Goal: Check status: Check status

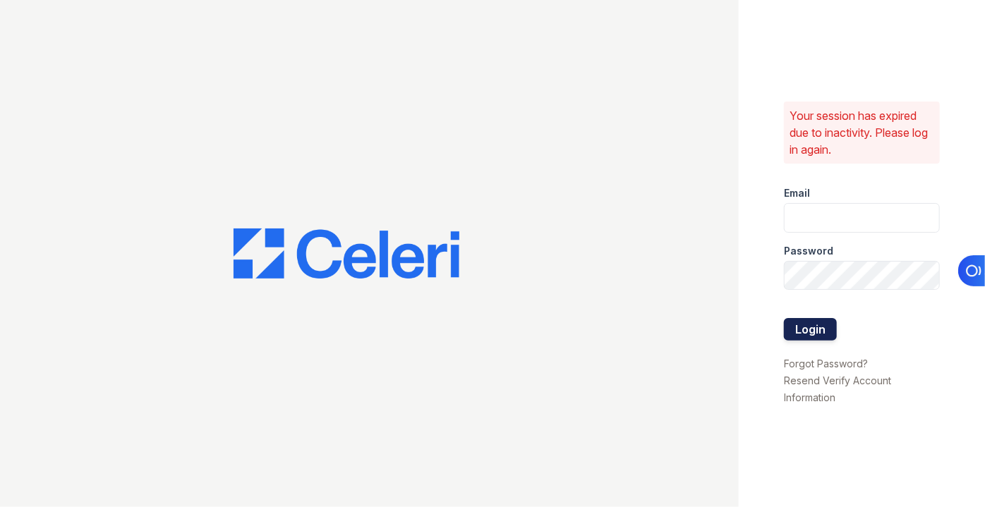
type input "pmateranorozco@lantowerliving.com"
click at [789, 334] on button "Login" at bounding box center [810, 329] width 53 height 23
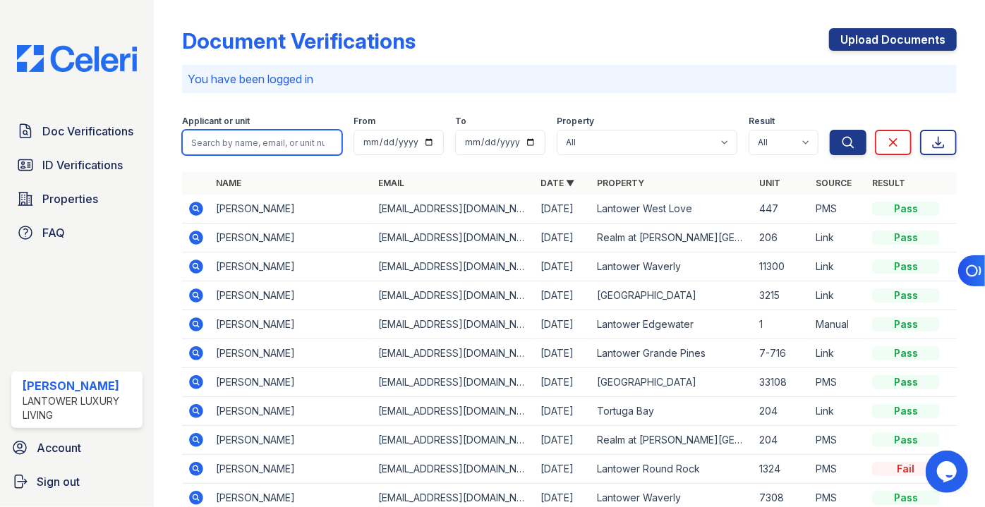
click at [265, 142] on input "search" at bounding box center [262, 142] width 160 height 25
type input "[PERSON_NAME]"
click at [829, 130] on button "Search" at bounding box center [847, 142] width 37 height 25
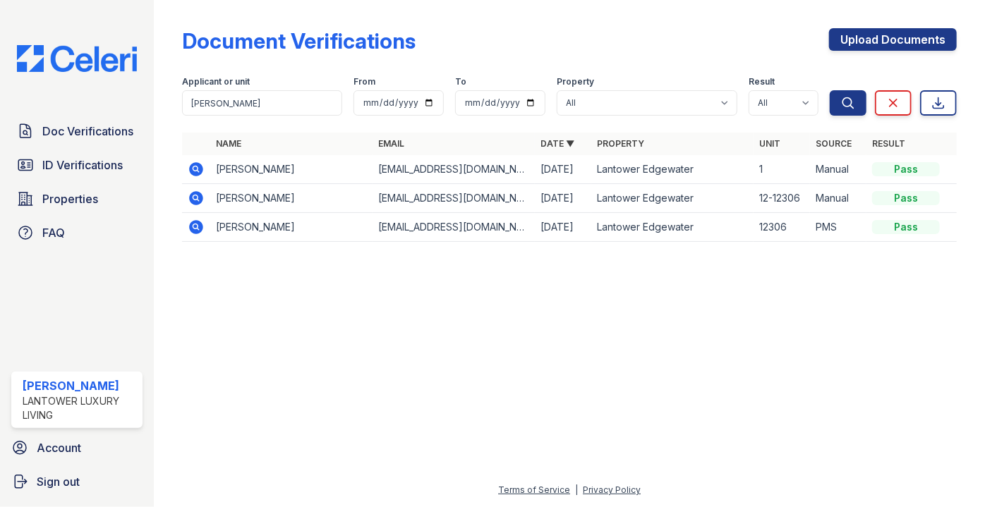
click at [189, 166] on icon at bounding box center [196, 169] width 17 height 17
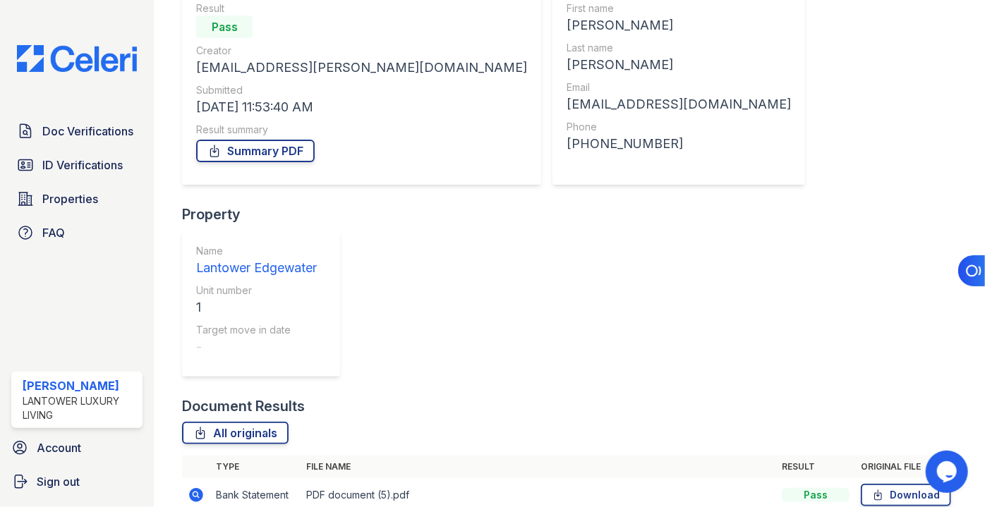
scroll to position [224, 0]
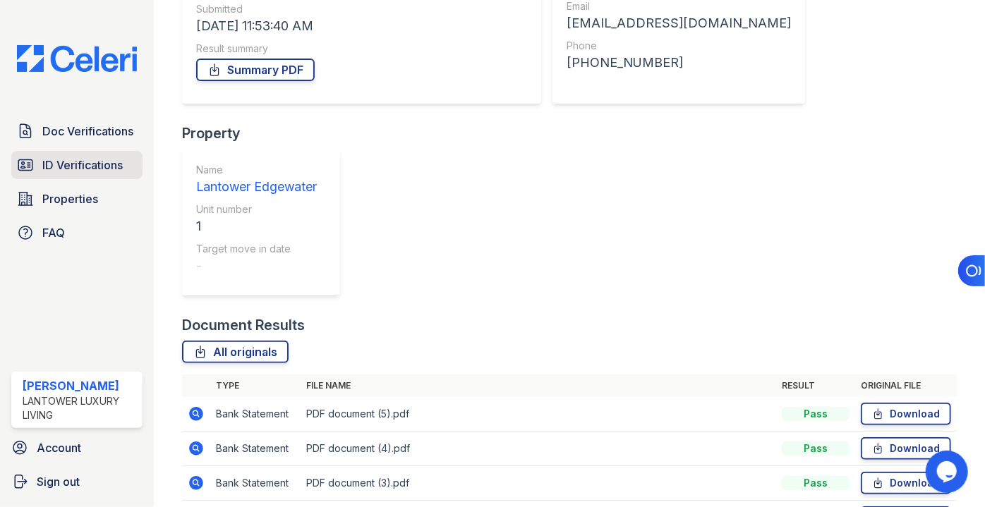
click at [50, 154] on link "ID Verifications" at bounding box center [76, 165] width 131 height 28
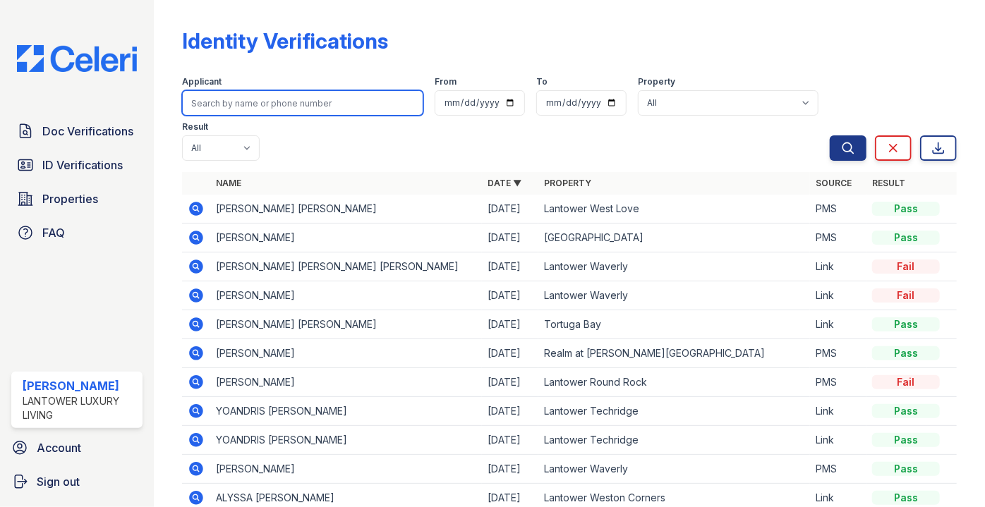
click at [245, 97] on input "search" at bounding box center [302, 102] width 241 height 25
type input "[PERSON_NAME]"
click at [829, 135] on button "Search" at bounding box center [847, 147] width 37 height 25
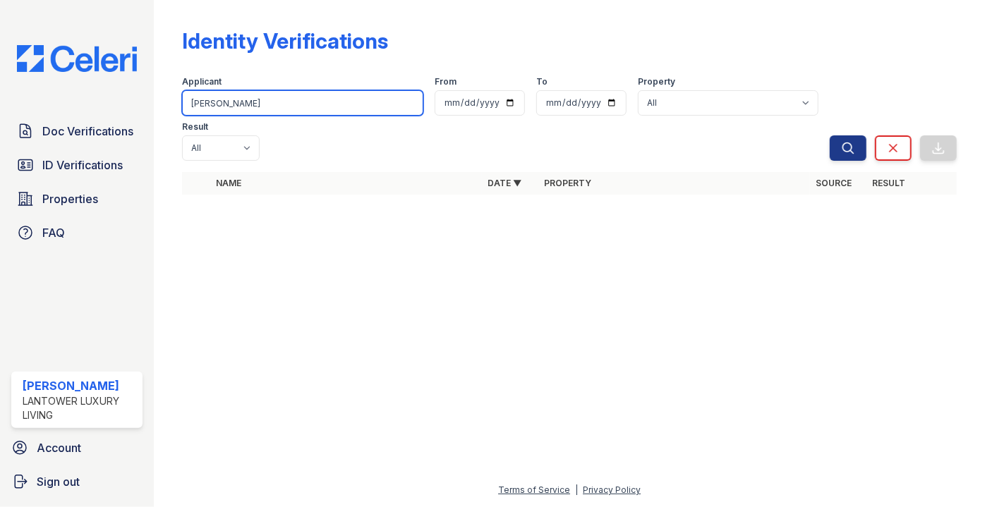
click at [225, 101] on input "[PERSON_NAME]" at bounding box center [302, 102] width 241 height 25
click at [829, 135] on button "Search" at bounding box center [847, 147] width 37 height 25
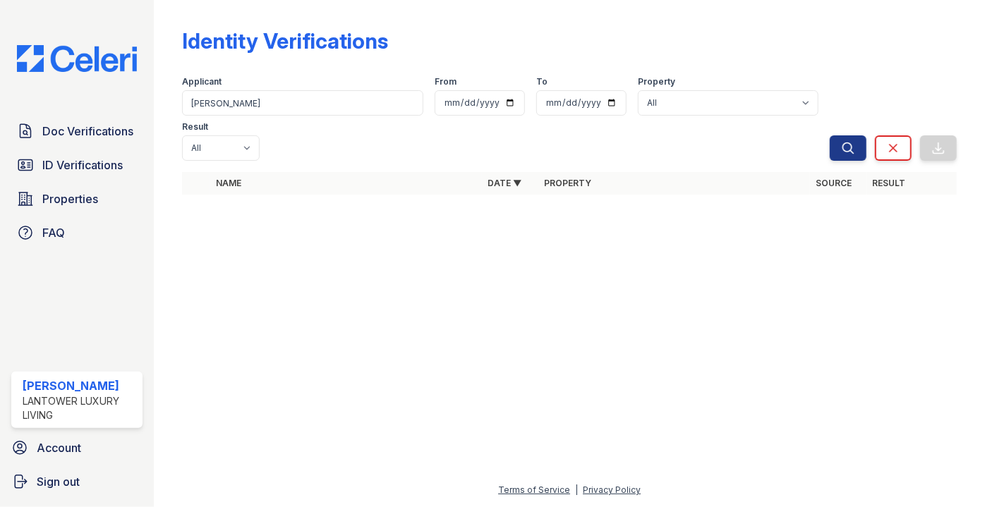
click at [232, 172] on th "Name" at bounding box center [346, 183] width 272 height 23
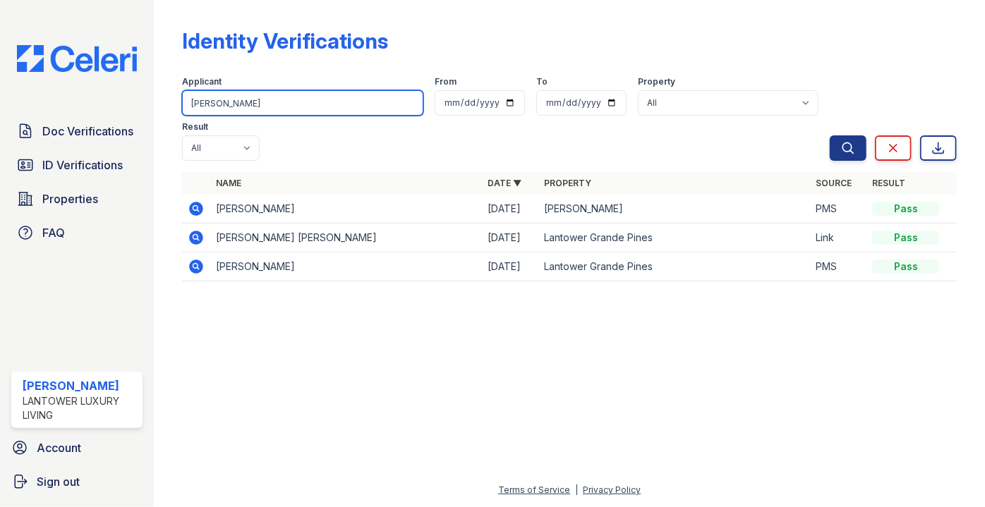
click at [250, 114] on input "elena" at bounding box center [302, 102] width 241 height 25
drag, startPoint x: 250, startPoint y: 111, endPoint x: 193, endPoint y: 114, distance: 56.5
click at [193, 114] on input "elena" at bounding box center [302, 102] width 241 height 25
type input "e"
type input "[PERSON_NAME]"
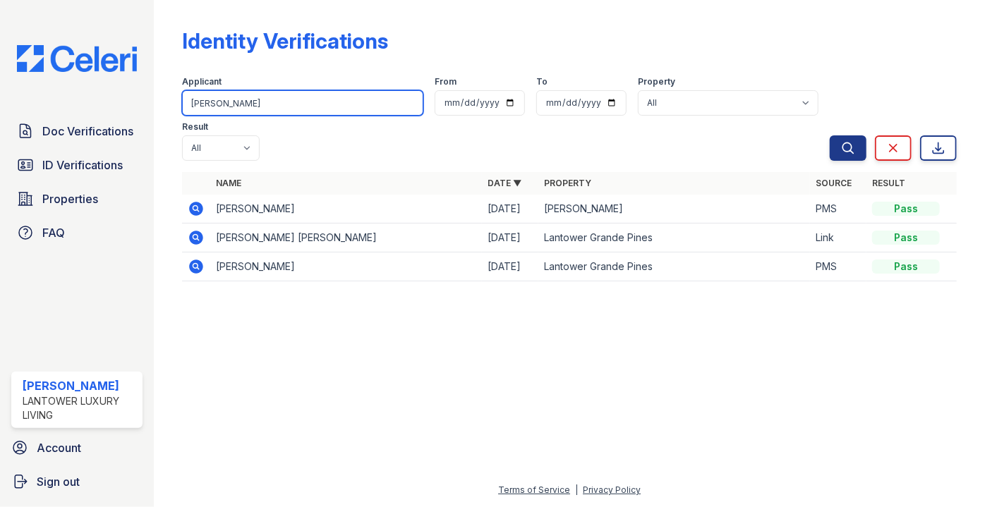
click at [829, 135] on button "Search" at bounding box center [847, 147] width 37 height 25
